Goal: Task Accomplishment & Management: Manage account settings

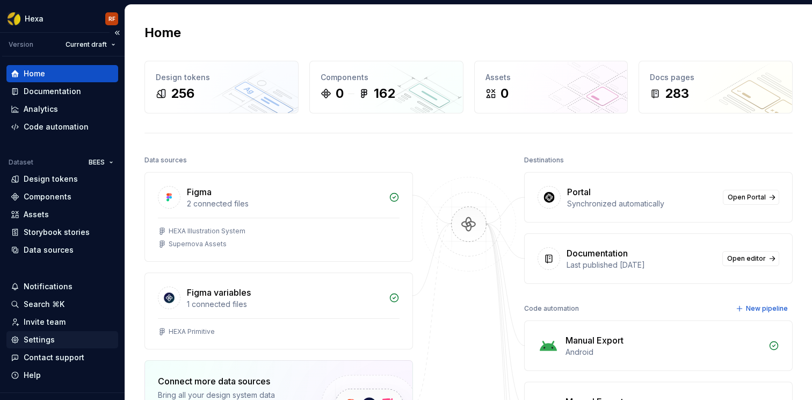
click at [48, 335] on div "Settings" at bounding box center [39, 339] width 31 height 11
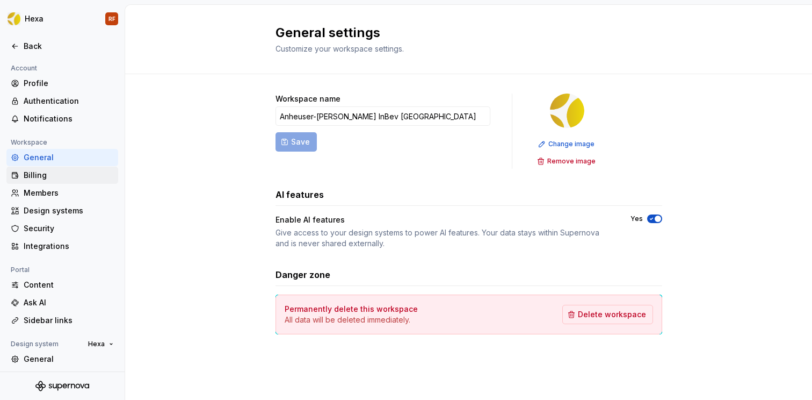
click at [39, 182] on div "Billing" at bounding box center [62, 175] width 112 height 17
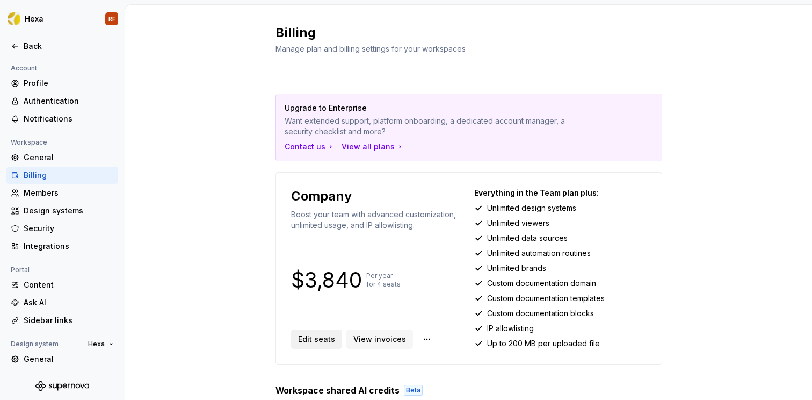
click at [313, 340] on span "Edit seats" at bounding box center [316, 339] width 37 height 11
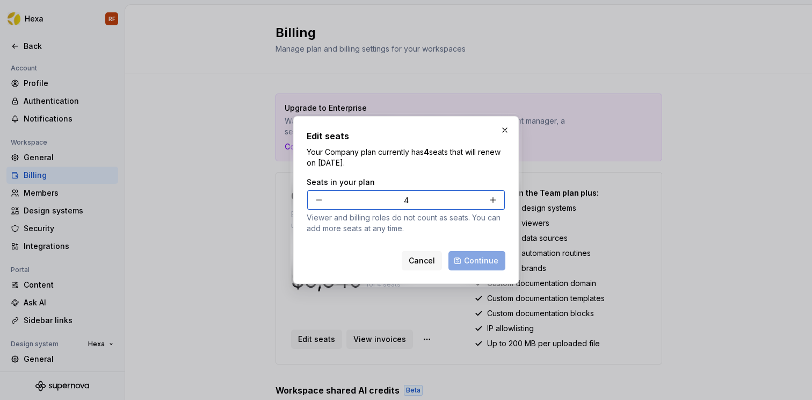
click at [318, 199] on button "button" at bounding box center [319, 199] width 19 height 19
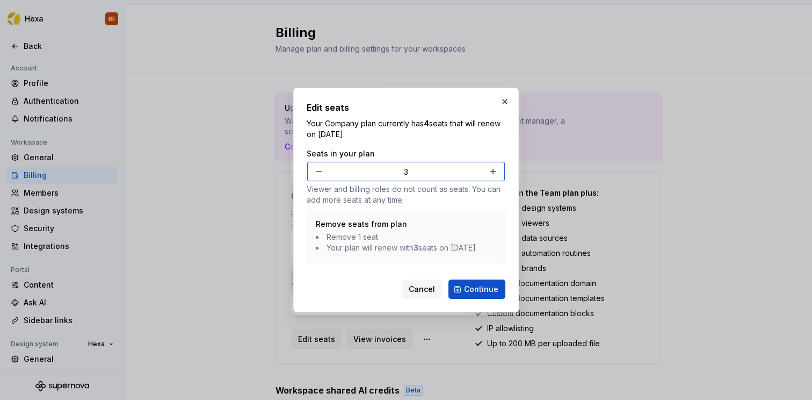
click at [320, 162] on button "button" at bounding box center [319, 171] width 19 height 19
click at [319, 167] on button "button" at bounding box center [319, 171] width 19 height 19
type input "1"
click at [481, 294] on span "Continue" at bounding box center [481, 289] width 34 height 11
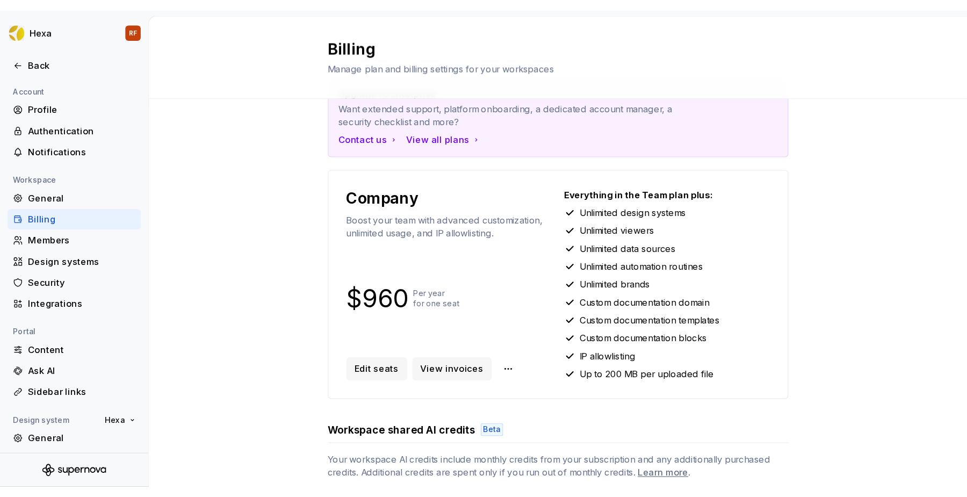
scroll to position [57, 0]
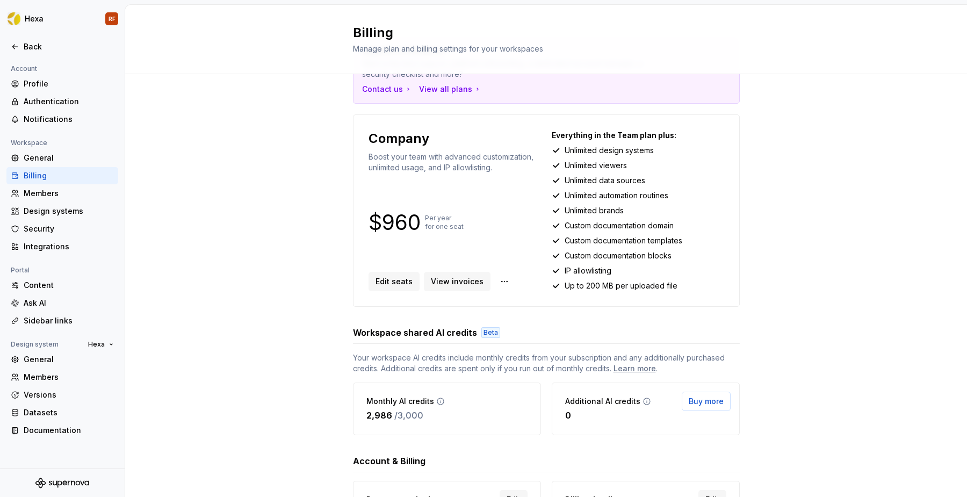
click at [812, 282] on div "Upgrade to Enterprise Want extended support, platform onboarding, a dedicated a…" at bounding box center [546, 310] width 842 height 587
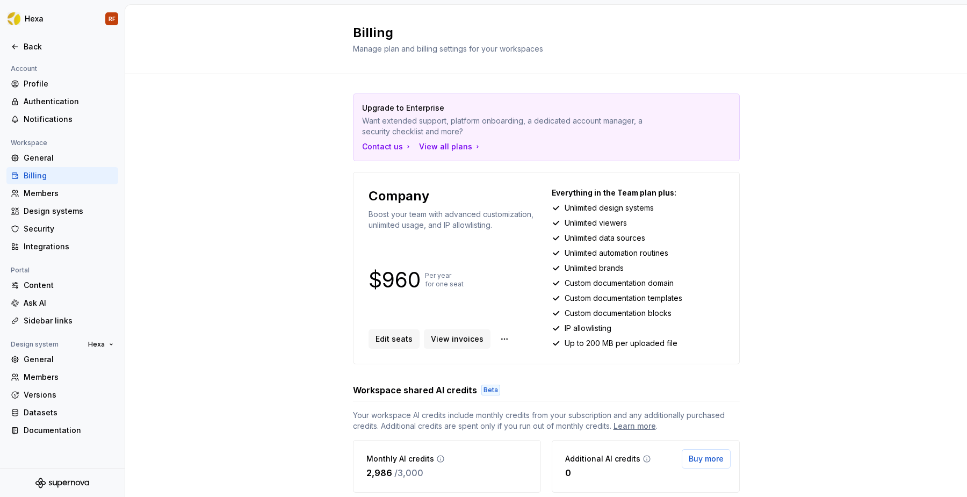
click at [355, 72] on div "Billing Manage plan and billing settings for your workspaces" at bounding box center [546, 39] width 842 height 69
